Goal: Transaction & Acquisition: Obtain resource

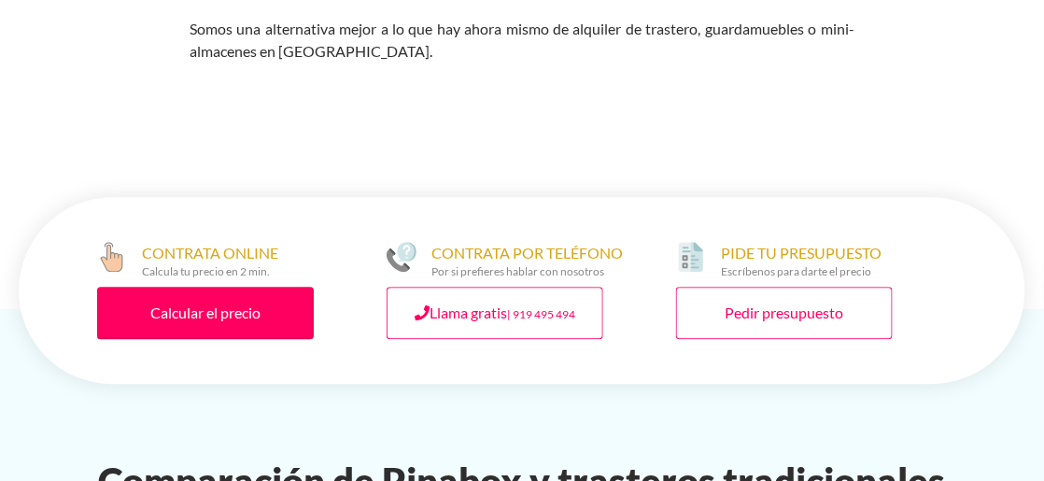
scroll to position [1027, 0]
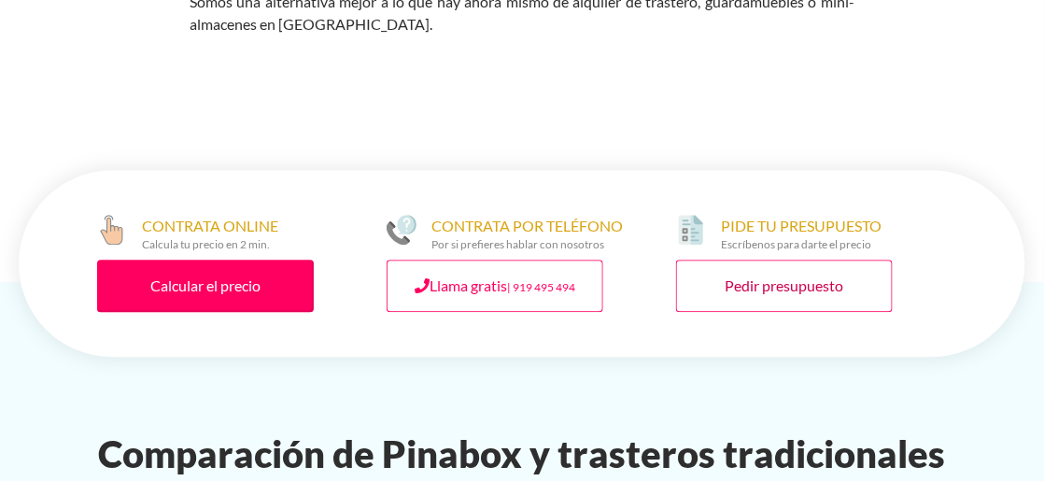
click at [753, 260] on link "Pedir presupuesto" at bounding box center [784, 286] width 217 height 52
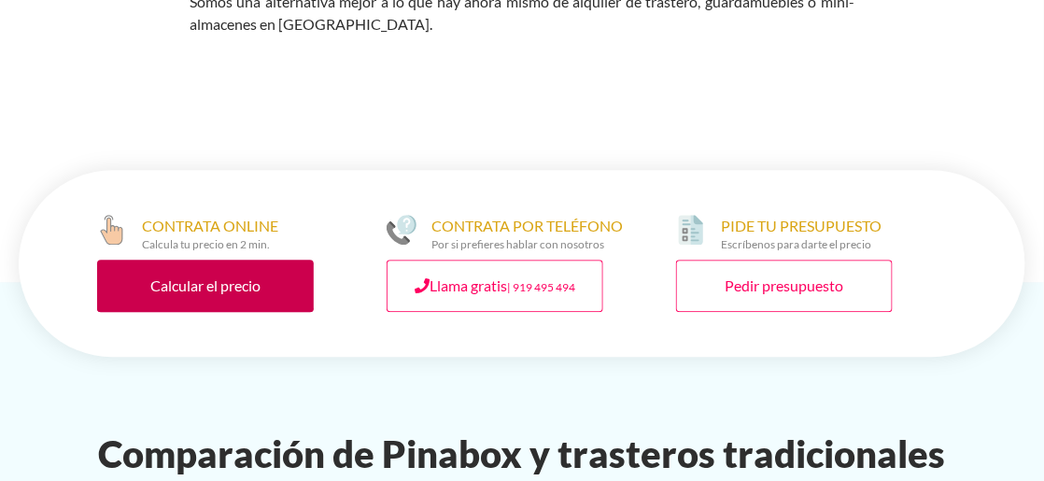
click at [234, 260] on link "Calcular el precio" at bounding box center [205, 286] width 217 height 52
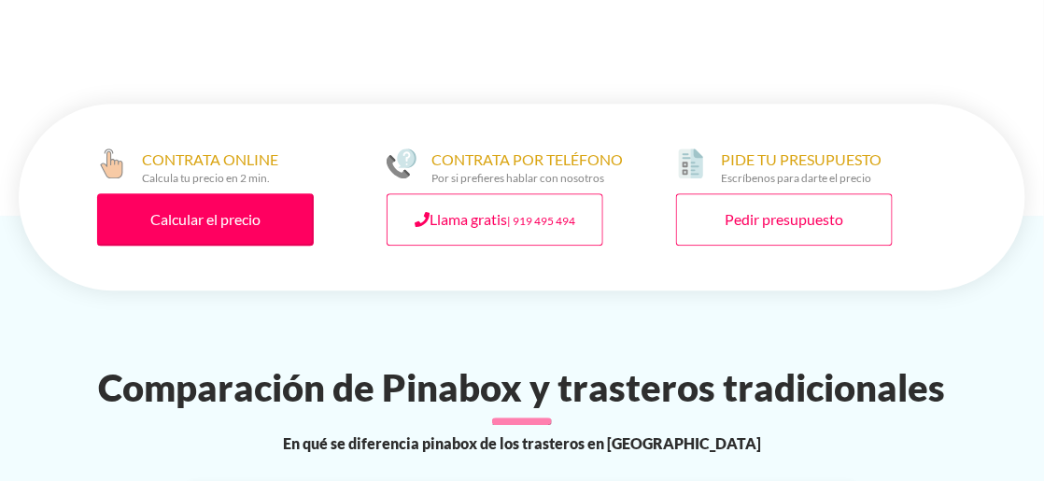
scroll to position [1120, 0]
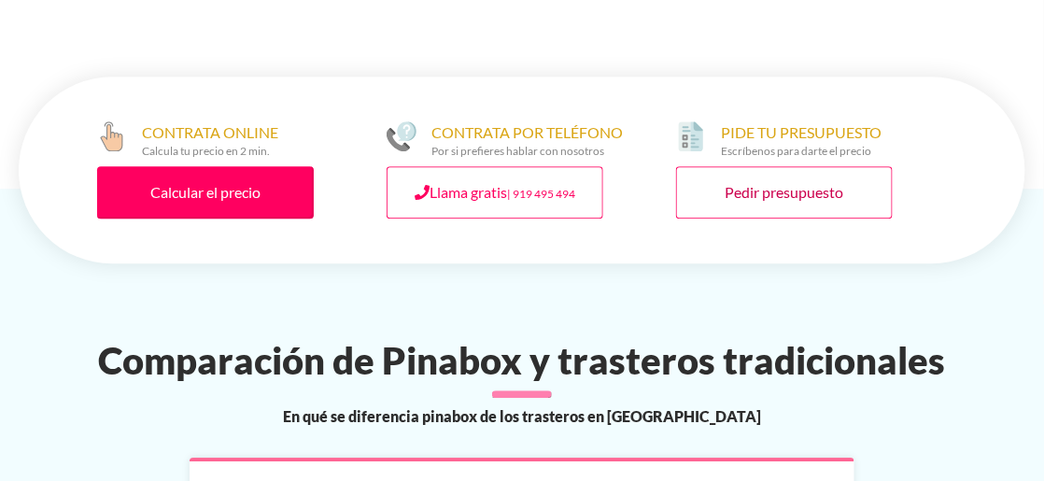
click at [769, 166] on link "Pedir presupuesto" at bounding box center [784, 192] width 217 height 52
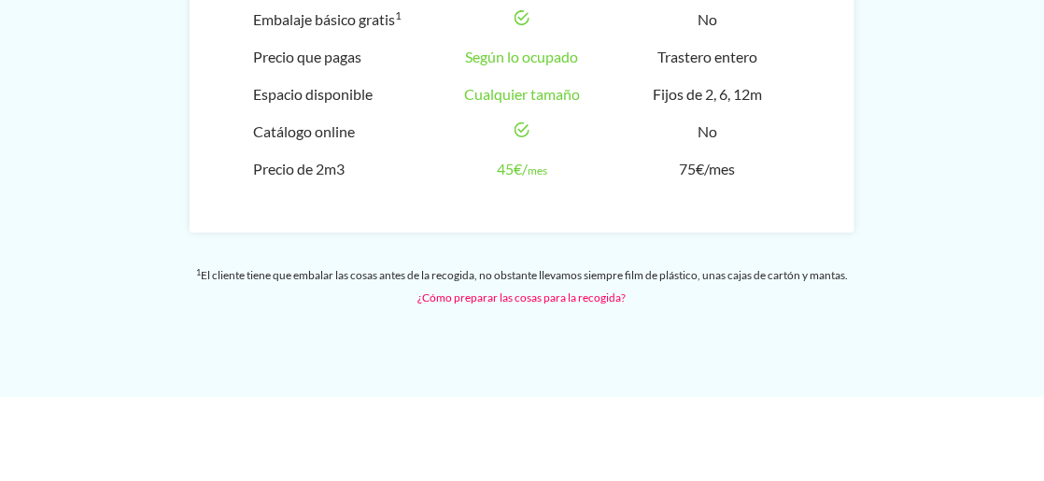
scroll to position [1680, 0]
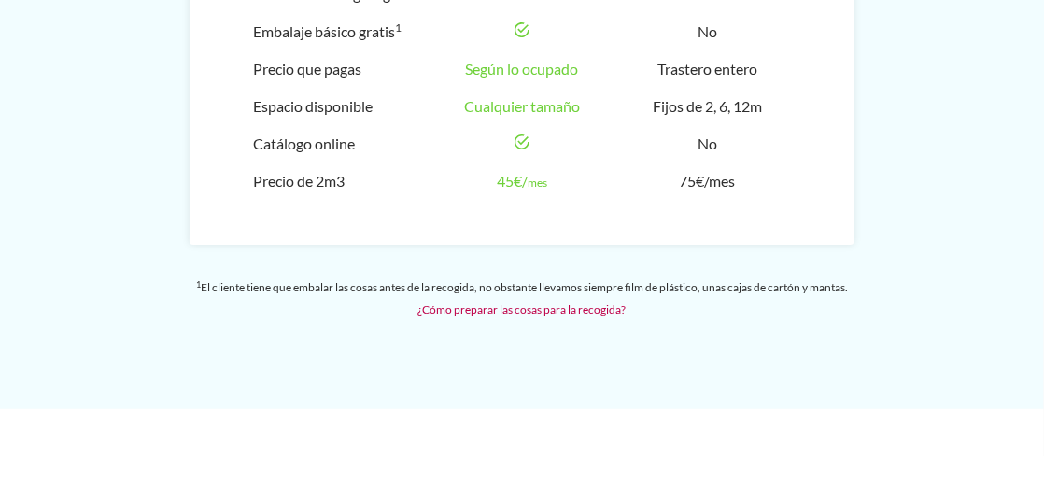
click at [486, 302] on link "¿Cómo preparar las cosas para la recogida?" at bounding box center [522, 309] width 208 height 14
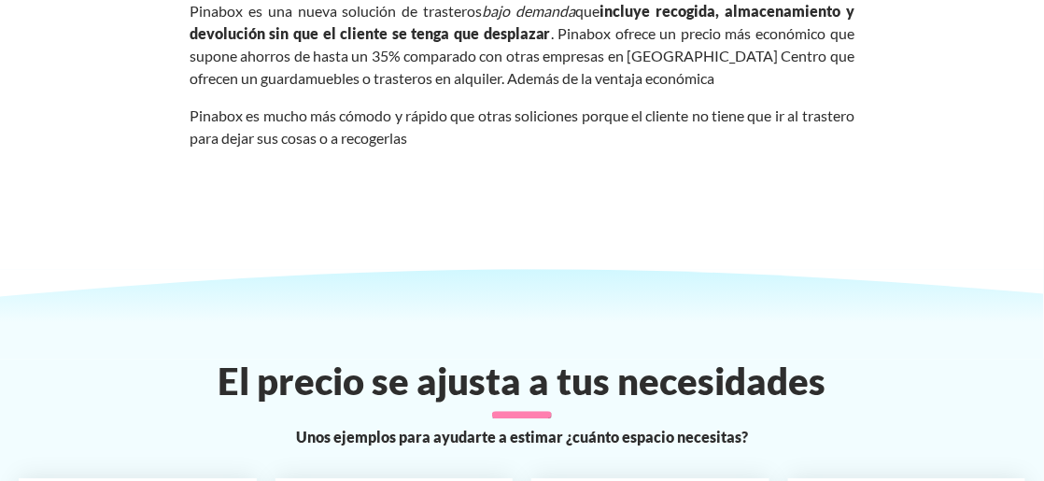
scroll to position [2894, 0]
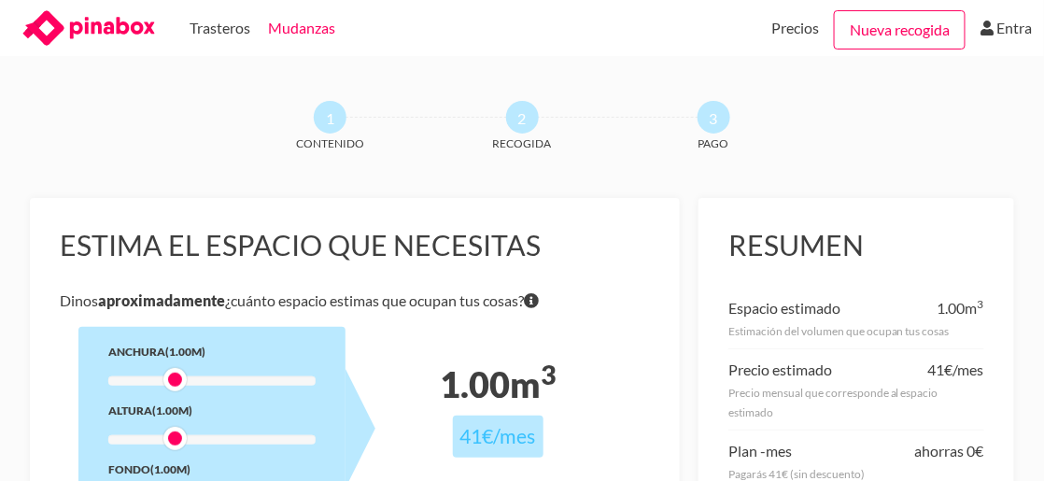
click at [299, 29] on link "Mudanzas" at bounding box center [301, 28] width 67 height 56
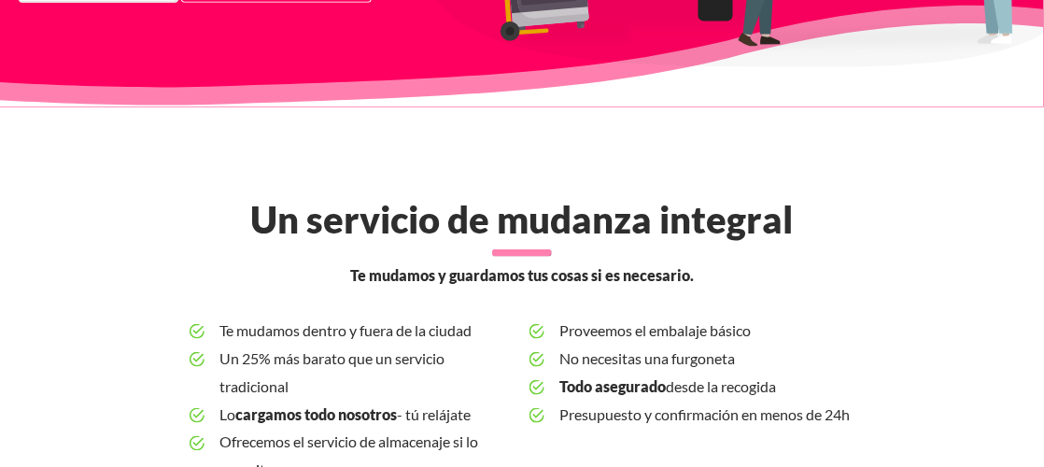
scroll to position [373, 0]
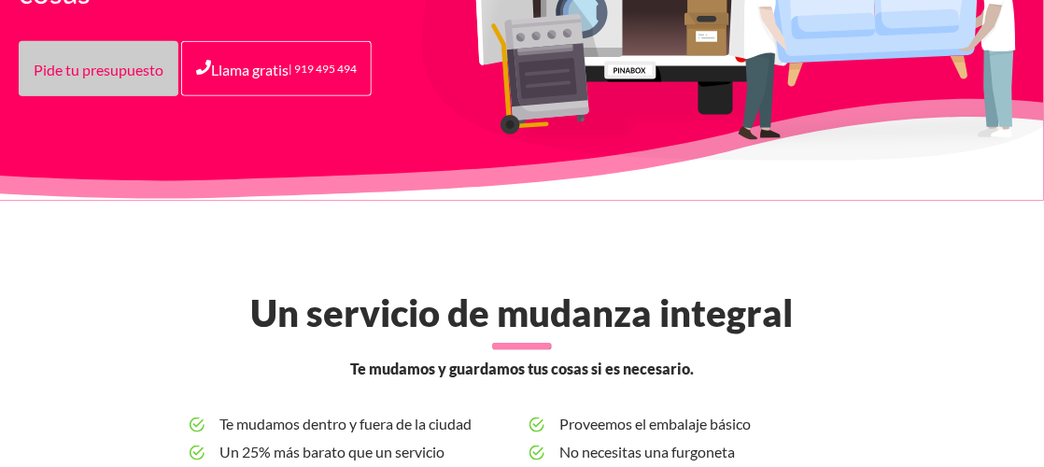
click at [77, 75] on font "Pide tu presupuesto" at bounding box center [99, 70] width 130 height 18
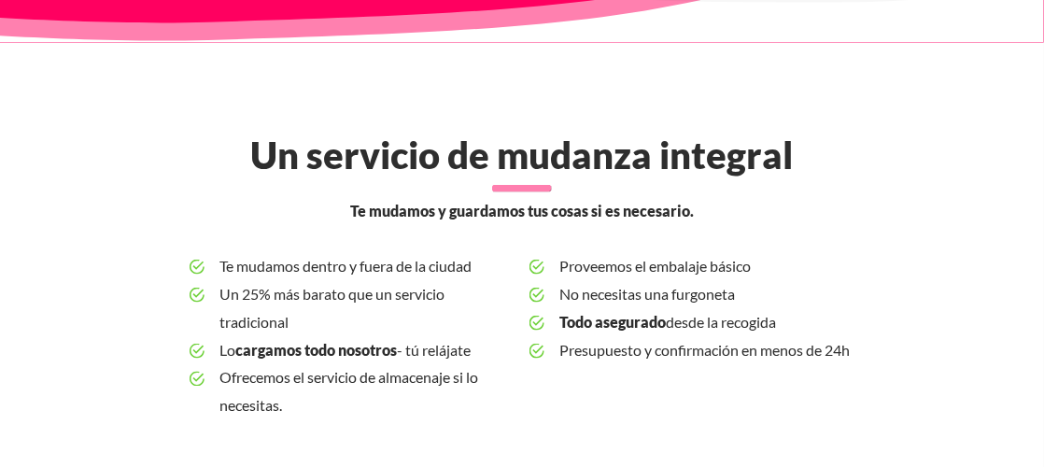
scroll to position [506, 0]
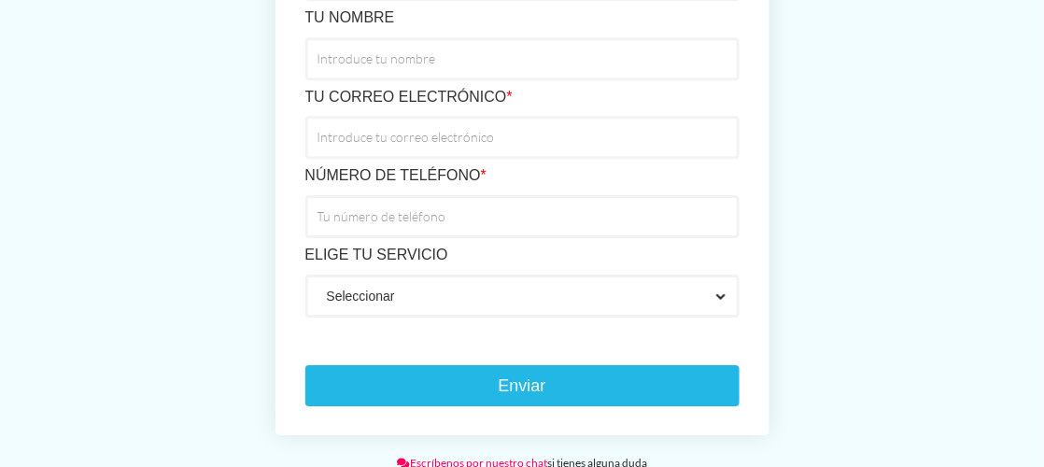
scroll to position [1213, 0]
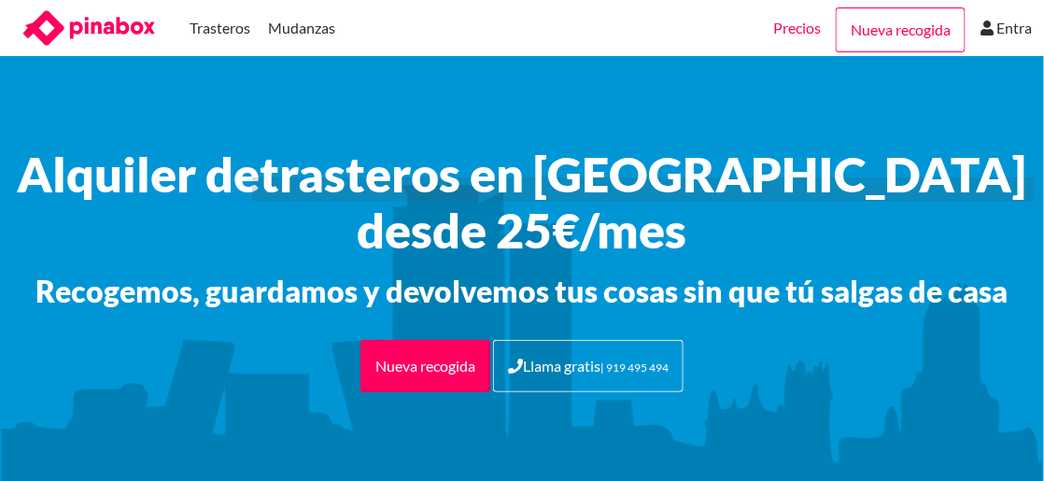
click at [795, 25] on link "Precios" at bounding box center [798, 28] width 48 height 56
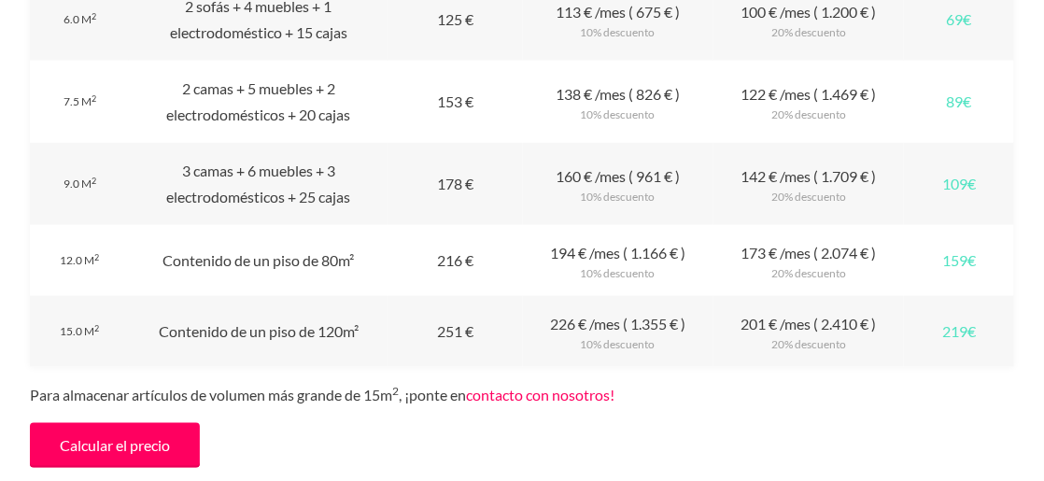
scroll to position [2148, 0]
